Goal: Task Accomplishment & Management: Use online tool/utility

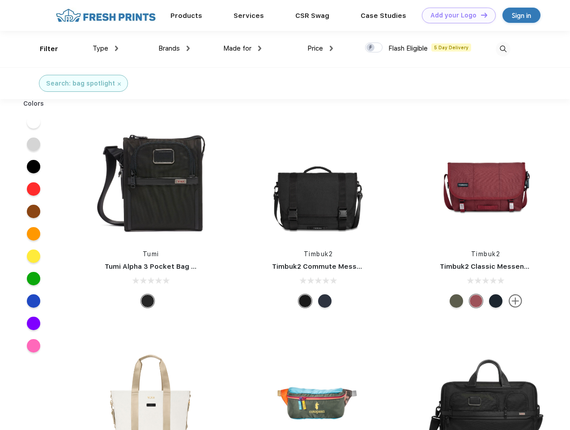
click at [456, 15] on link "Add your Logo Design Tool" at bounding box center [459, 16] width 74 height 16
click at [0, 0] on div "Design Tool" at bounding box center [0, 0] width 0 height 0
click at [480, 15] on link "Add your Logo Design Tool" at bounding box center [459, 16] width 74 height 16
click at [43, 49] on div "Filter" at bounding box center [49, 49] width 18 height 10
click at [106, 48] on span "Type" at bounding box center [101, 48] width 16 height 8
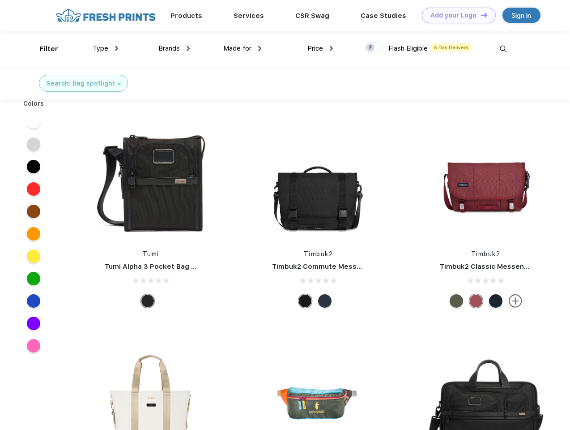
click at [174, 48] on span "Brands" at bounding box center [169, 48] width 21 height 8
click at [243, 48] on span "Made for" at bounding box center [237, 48] width 28 height 8
click at [321, 48] on span "Price" at bounding box center [316, 48] width 16 height 8
click at [374, 48] on div at bounding box center [373, 48] width 17 height 10
click at [371, 48] on input "checkbox" at bounding box center [368, 45] width 6 height 6
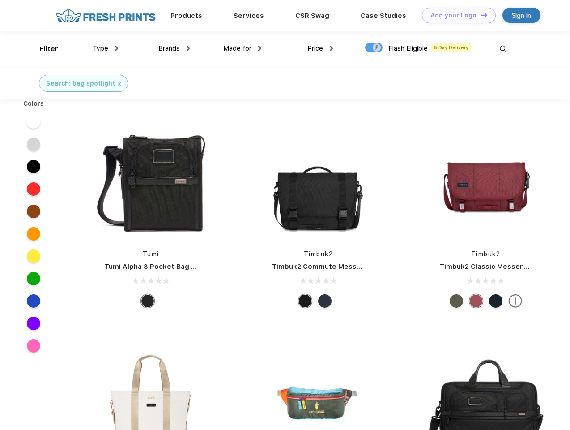
click at [503, 49] on img at bounding box center [503, 49] width 15 height 15
